Goal: Task Accomplishment & Management: Complete application form

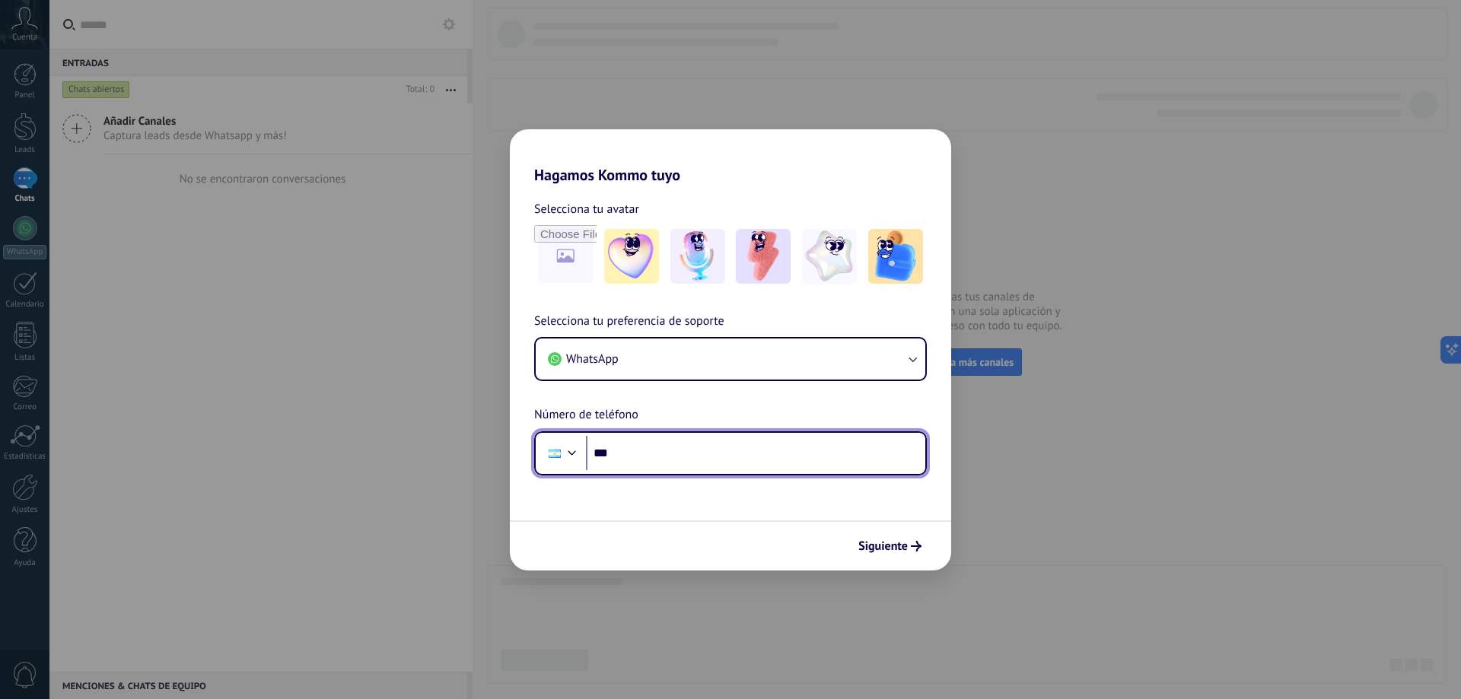
click at [780, 463] on input "***" at bounding box center [755, 453] width 339 height 35
type input "**********"
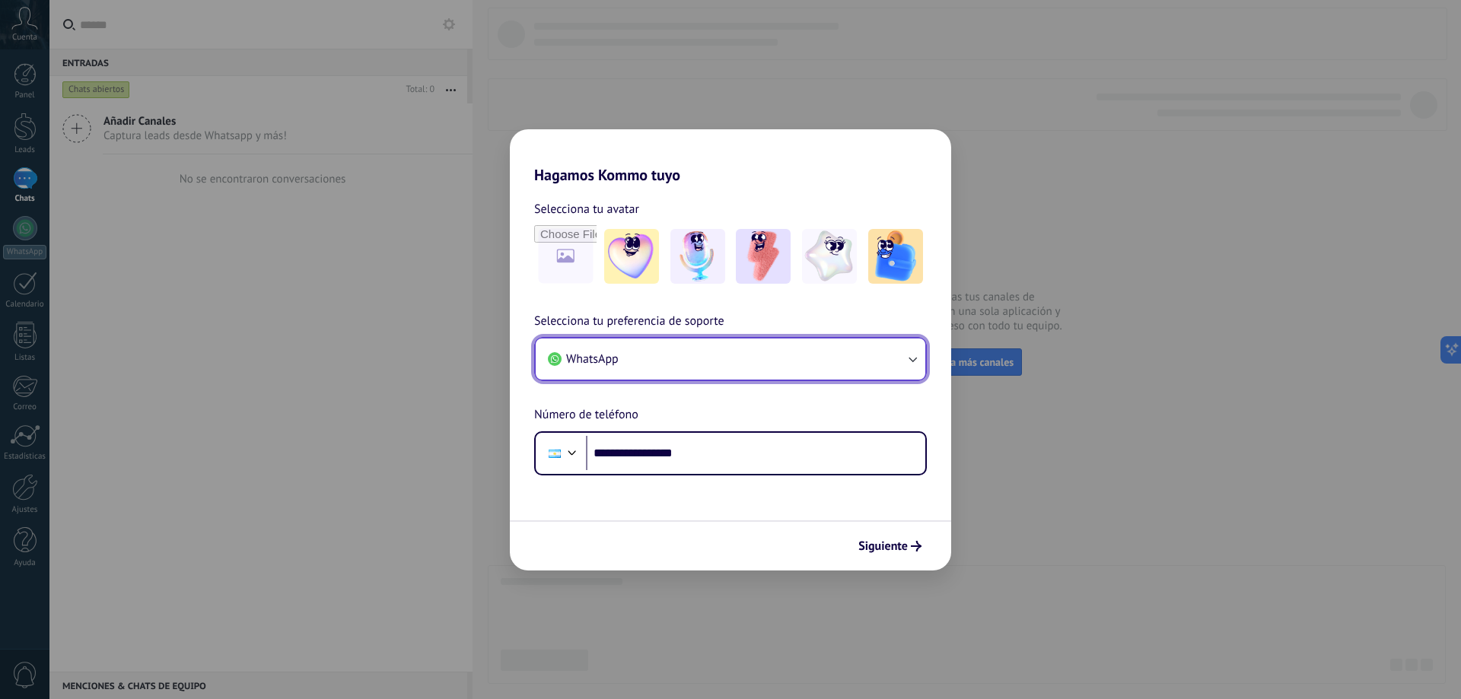
click at [809, 354] on button "WhatsApp" at bounding box center [731, 359] width 390 height 41
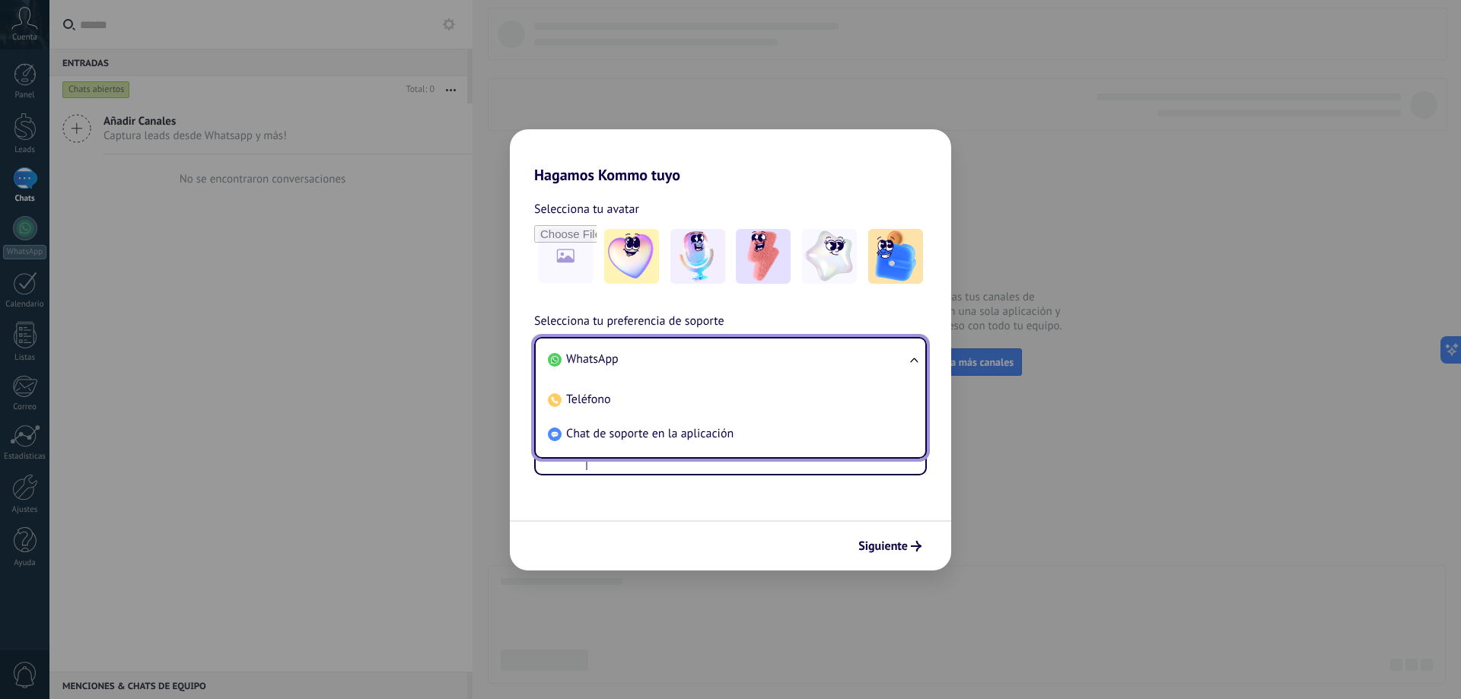
click at [809, 353] on li "WhatsApp" at bounding box center [727, 359] width 371 height 34
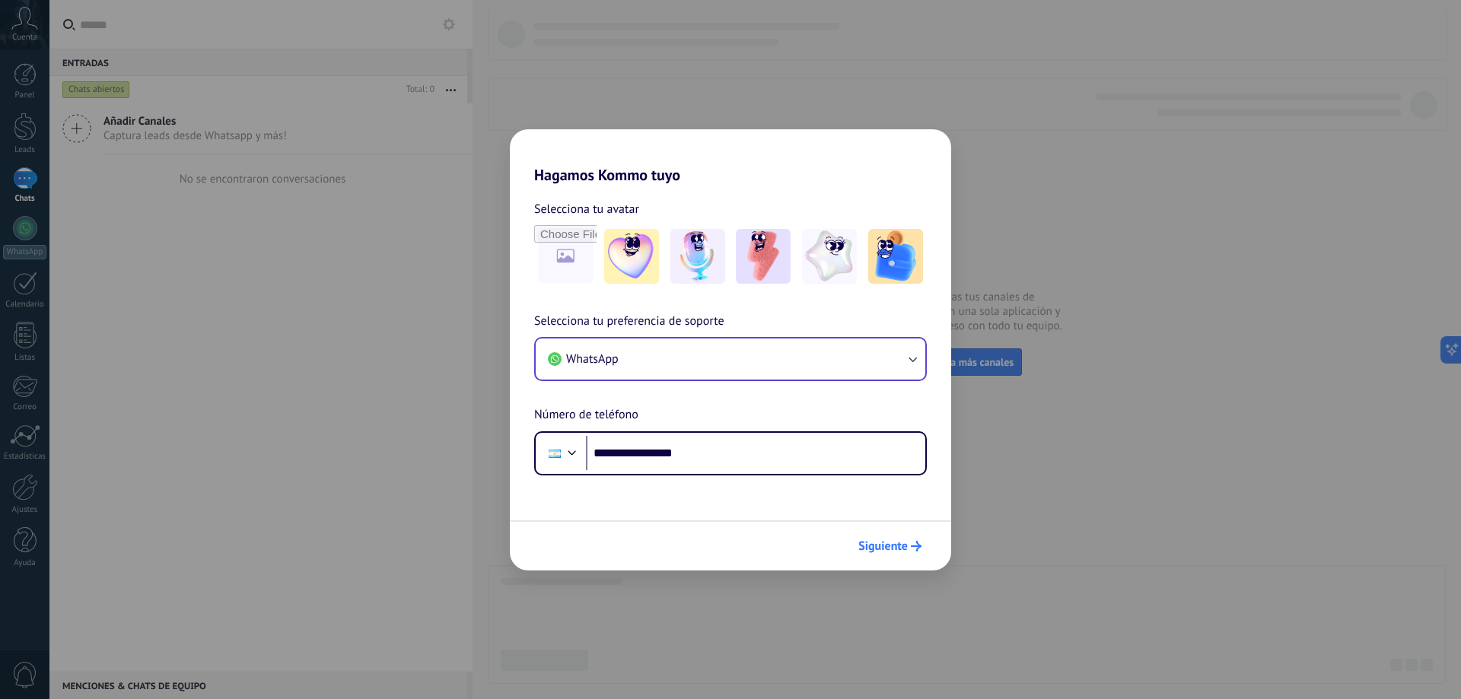
click at [912, 542] on icon "submit" at bounding box center [916, 546] width 11 height 11
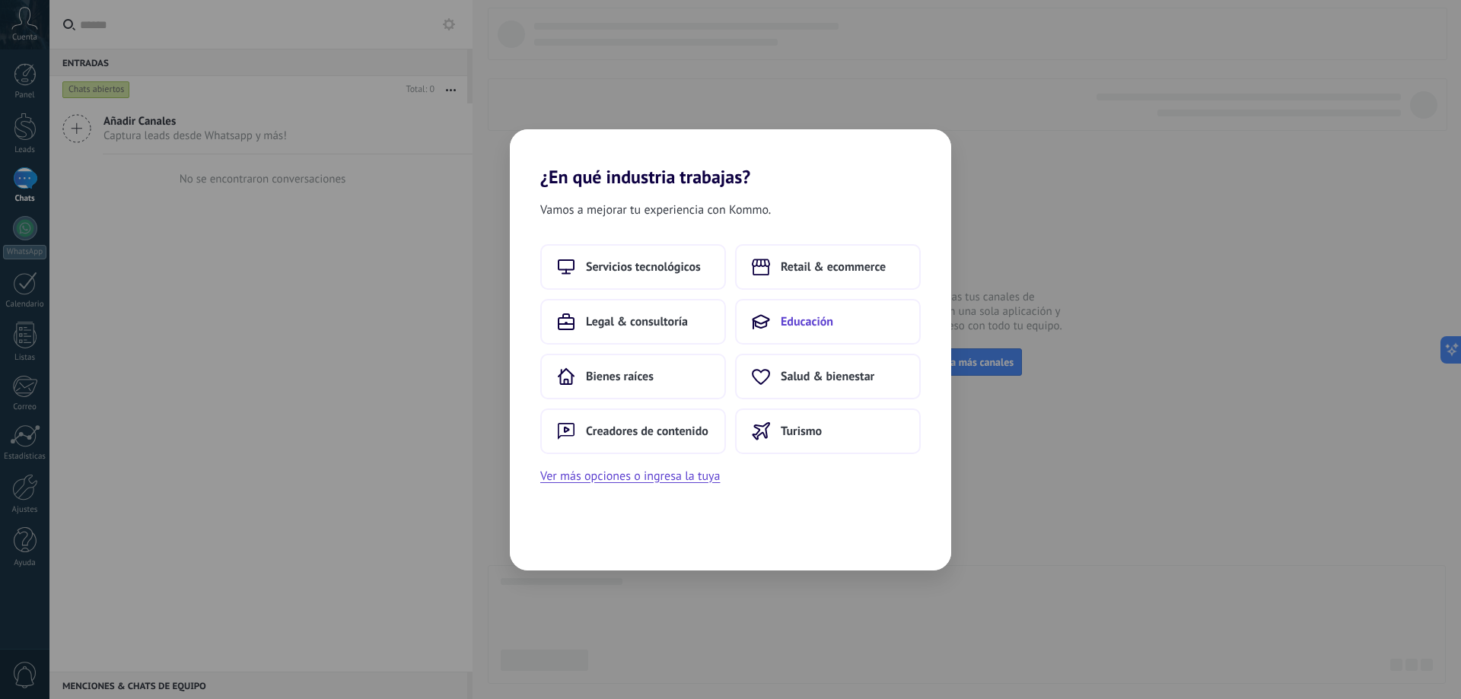
click at [794, 321] on span "Educación" at bounding box center [807, 321] width 52 height 15
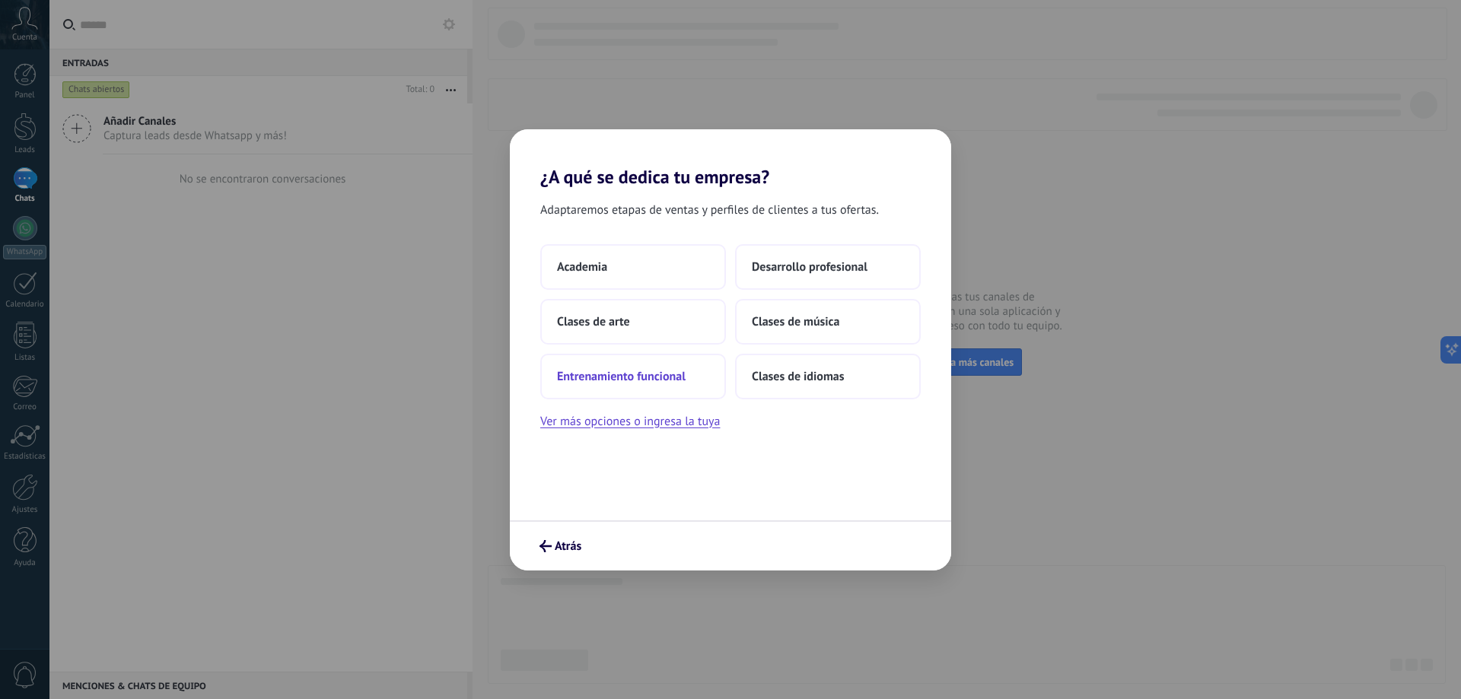
click at [645, 371] on span "Entrenamiento funcional" at bounding box center [621, 376] width 129 height 15
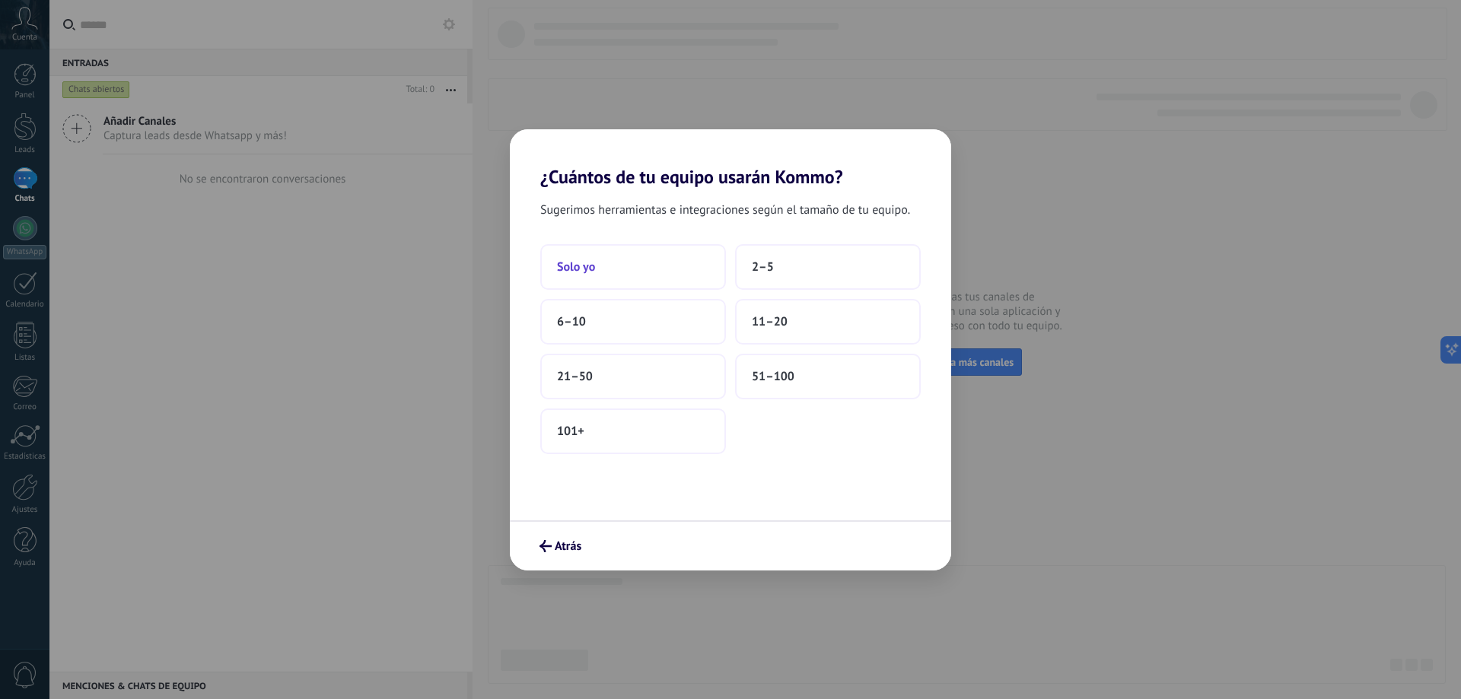
click at [649, 262] on button "Solo yo" at bounding box center [633, 267] width 186 height 46
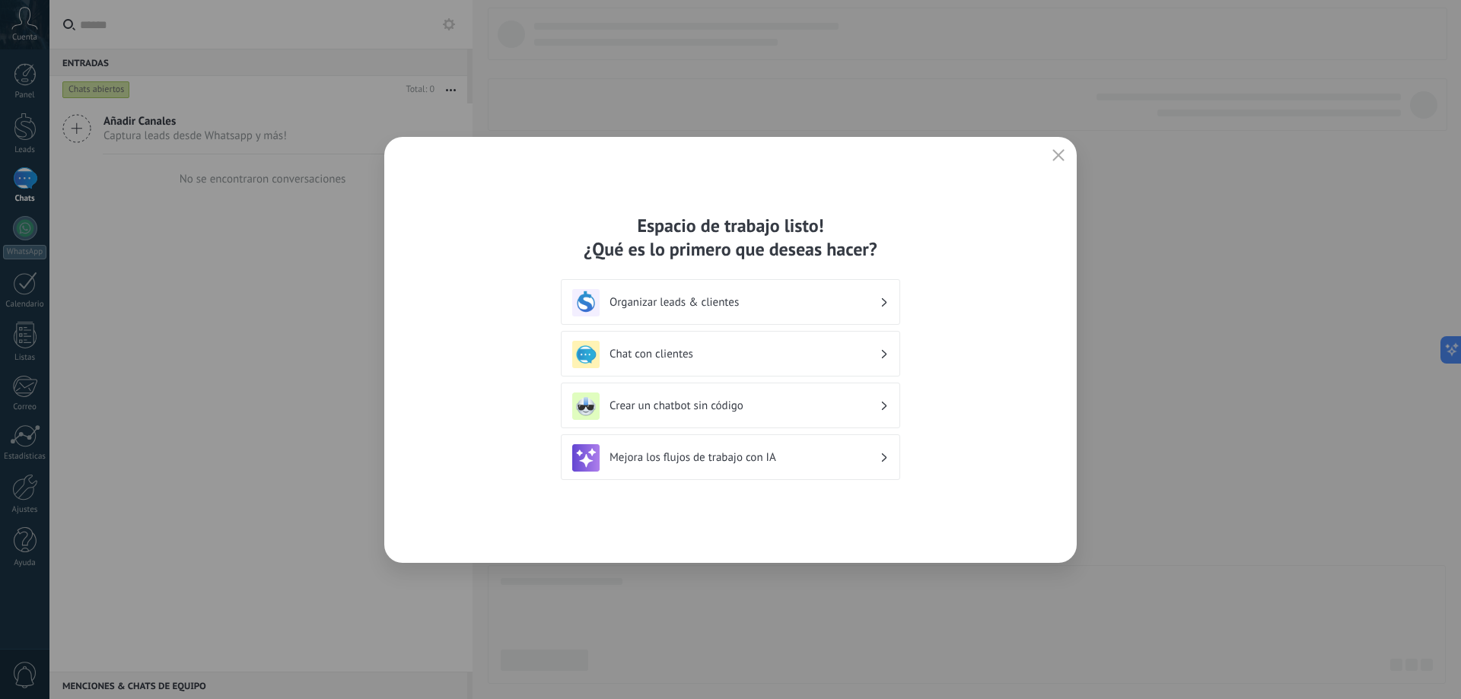
click at [731, 358] on h3 "Chat con clientes" at bounding box center [744, 354] width 270 height 14
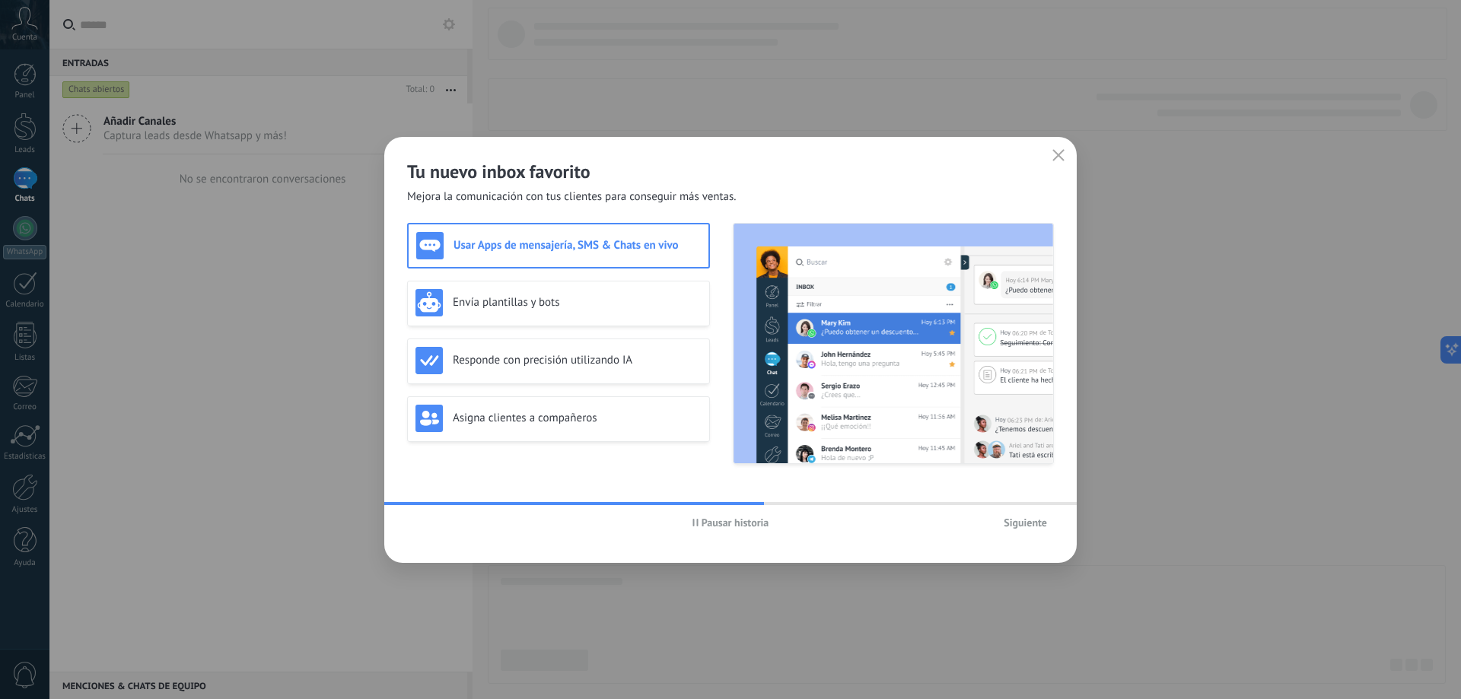
click at [1019, 523] on span "Siguiente" at bounding box center [1024, 522] width 43 height 11
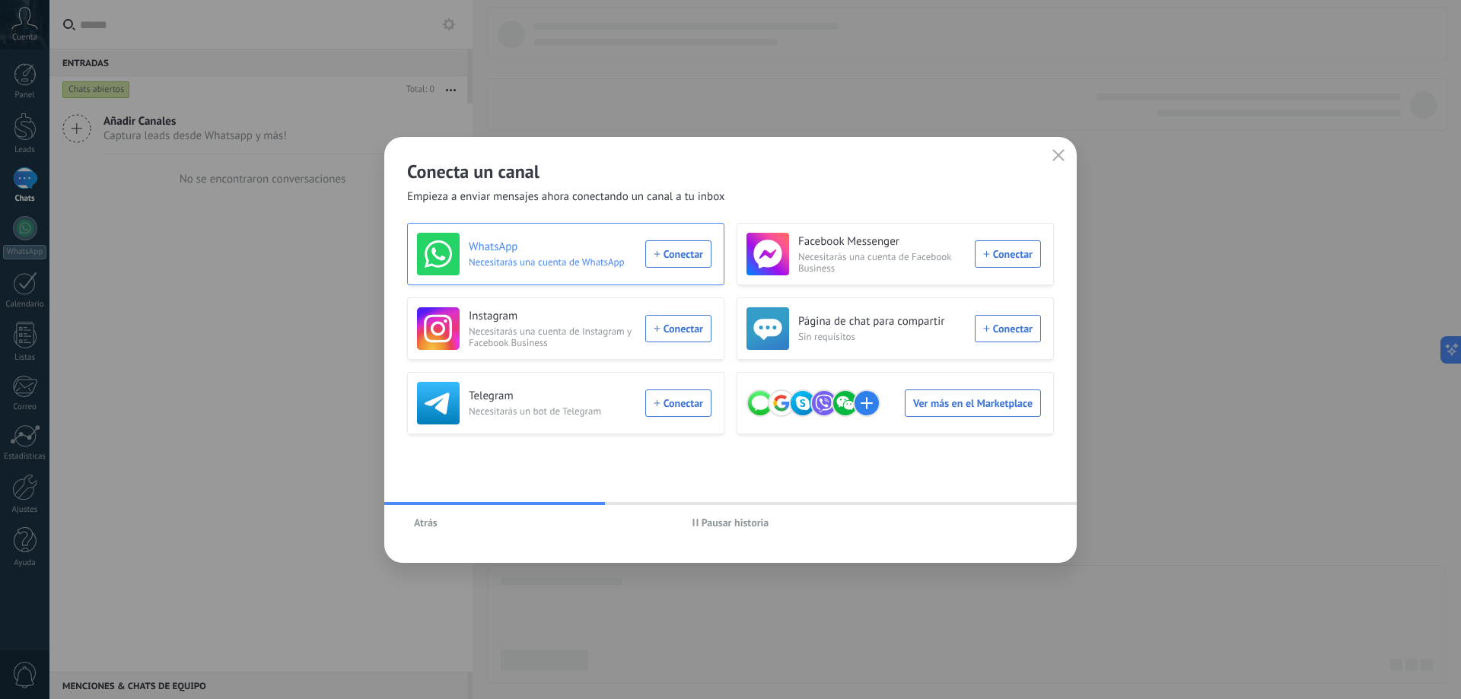
click at [664, 250] on div "WhatsApp Necesitarás una cuenta de WhatsApp Conectar" at bounding box center [564, 254] width 294 height 43
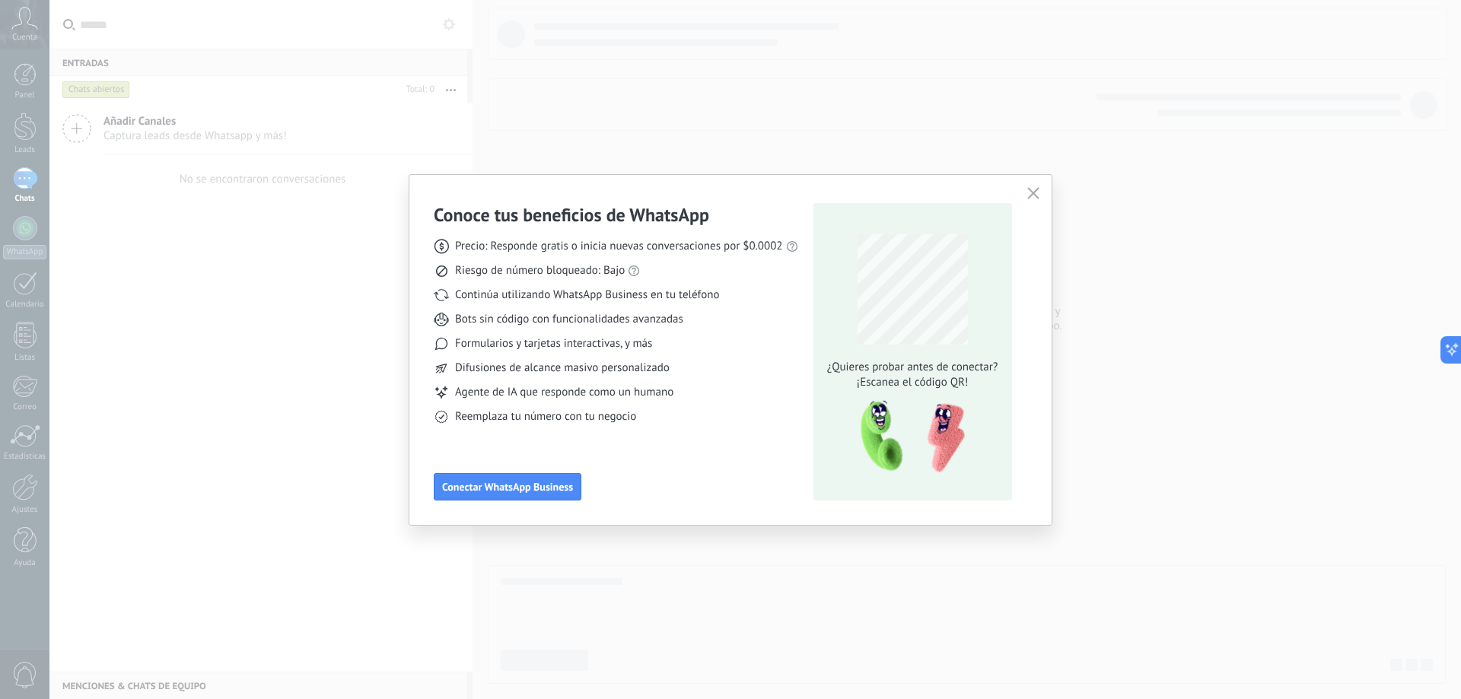
click at [1027, 192] on icon "button" at bounding box center [1033, 193] width 12 height 12
